Goal: Find contact information: Find contact information

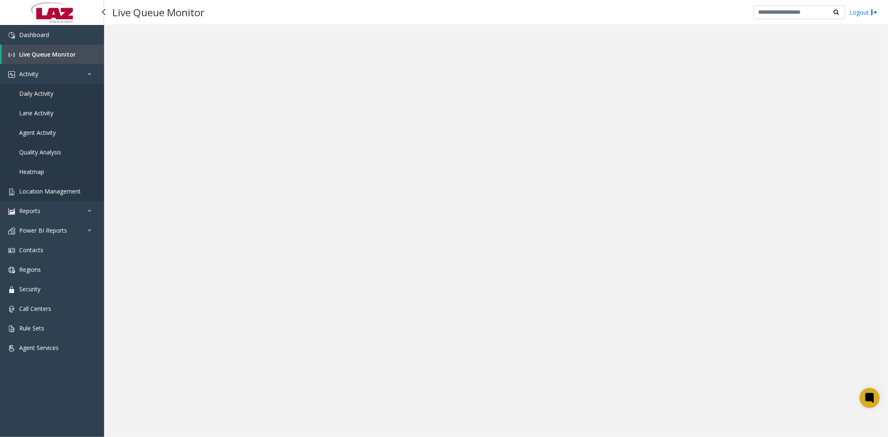
click at [64, 193] on span "Location Management" at bounding box center [50, 191] width 62 height 8
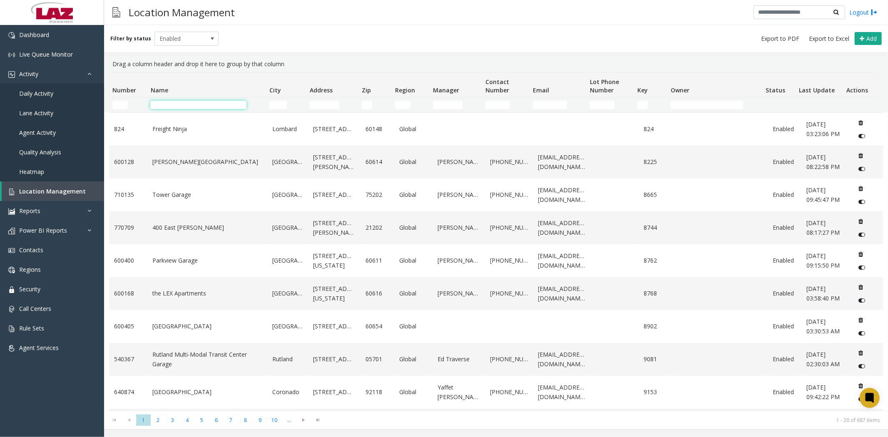
click at [172, 107] on input "Name Filter" at bounding box center [198, 105] width 96 height 8
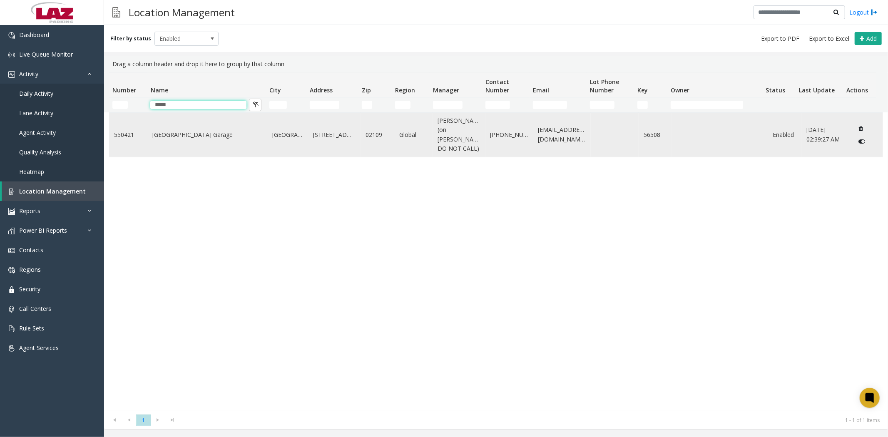
type input "****"
click at [187, 131] on link "[GEOGRAPHIC_DATA] Garage" at bounding box center [207, 134] width 110 height 9
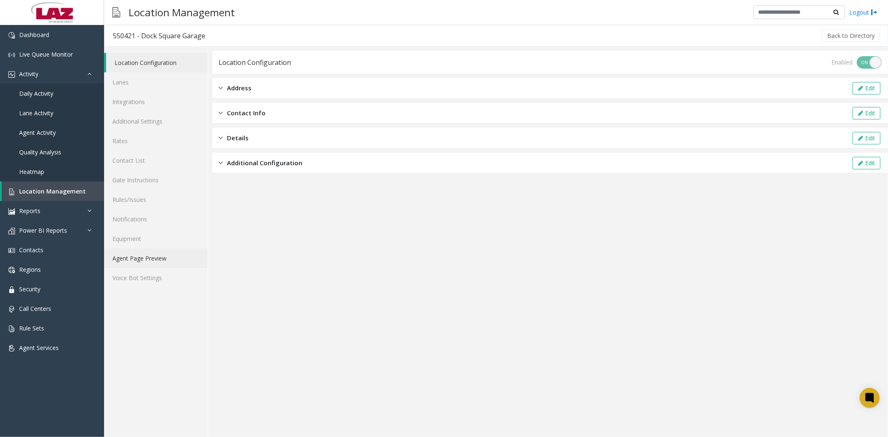
click at [132, 260] on link "Agent Page Preview" at bounding box center [156, 259] width 104 height 20
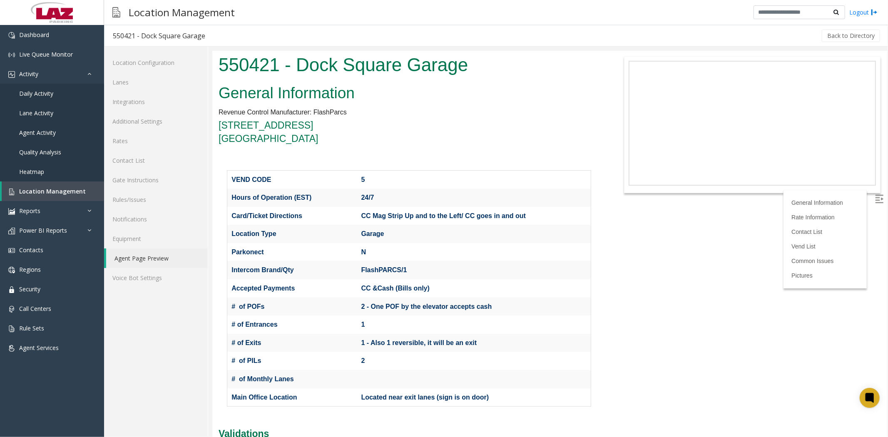
drag, startPoint x: 866, startPoint y: 201, endPoint x: 706, endPoint y: 202, distance: 159.9
click at [866, 201] on body "550421 - Dock Square Garage General Information Revenue Control Manufacturer: F…" at bounding box center [549, 243] width 675 height 386
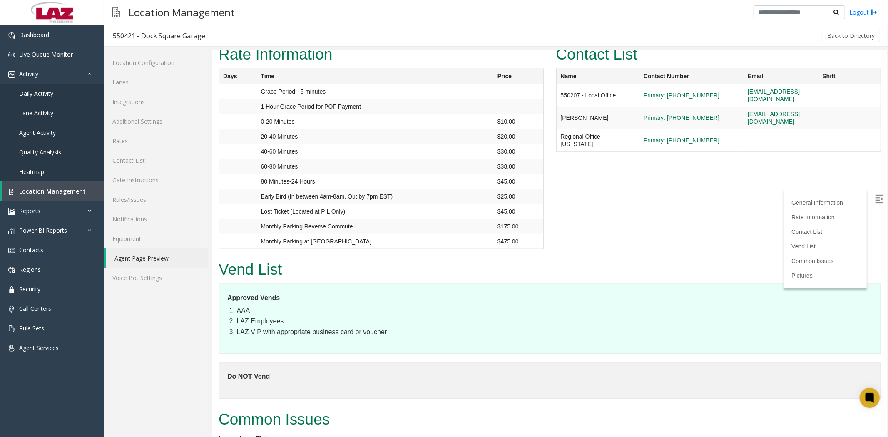
scroll to position [740, 0]
copy link "[EMAIL_ADDRESS][DOMAIN_NAME]"
drag, startPoint x: 740, startPoint y: 107, endPoint x: 806, endPoint y: 106, distance: 66.2
click at [806, 106] on td "[EMAIL_ADDRESS][DOMAIN_NAME]" at bounding box center [780, 117] width 75 height 22
